Goal: Information Seeking & Learning: Learn about a topic

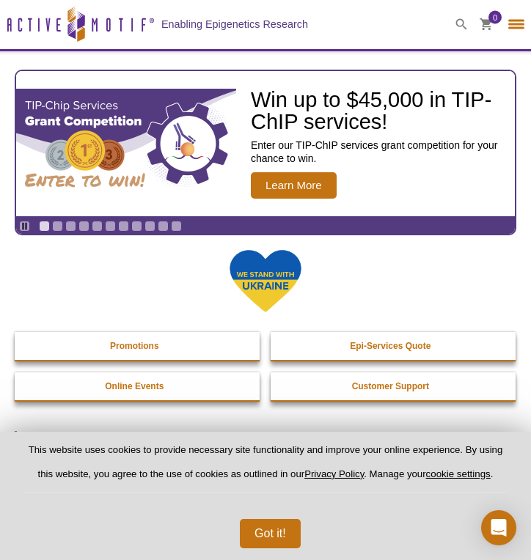
select select "[GEOGRAPHIC_DATA]"
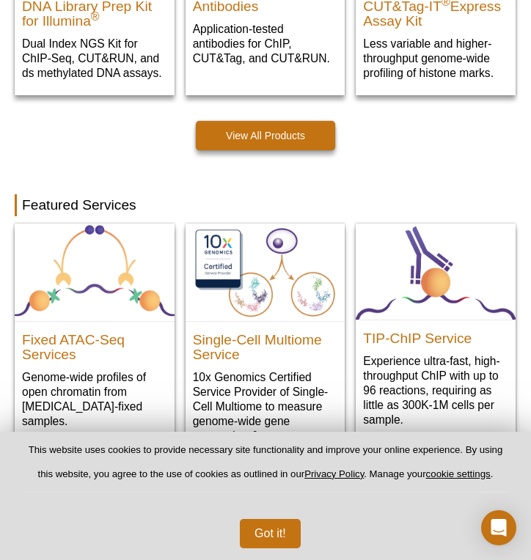
scroll to position [589, 0]
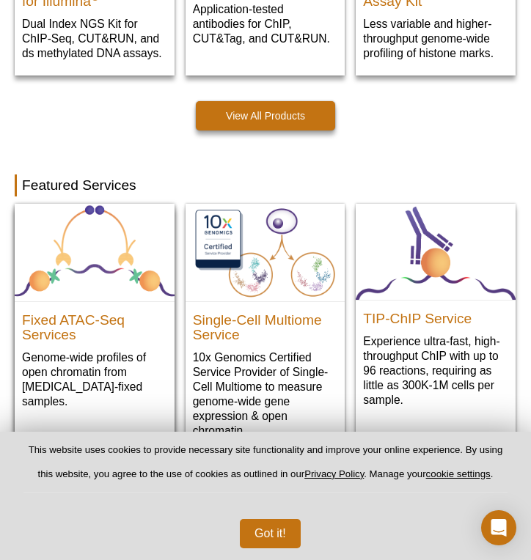
click at [120, 289] on img at bounding box center [95, 252] width 160 height 97
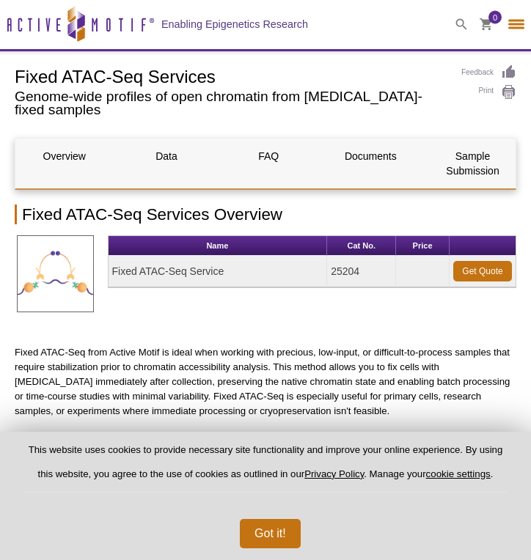
select select "[GEOGRAPHIC_DATA]"
